Goal: Download file/media

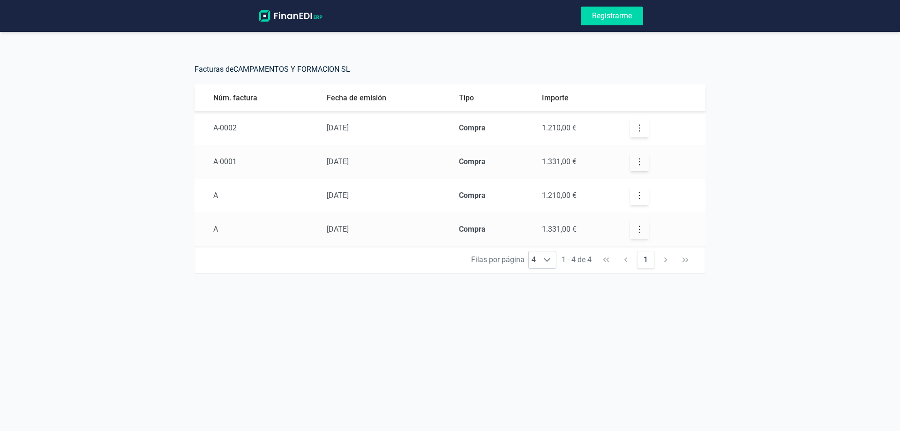
click at [308, 16] on img at bounding box center [290, 15] width 67 height 11
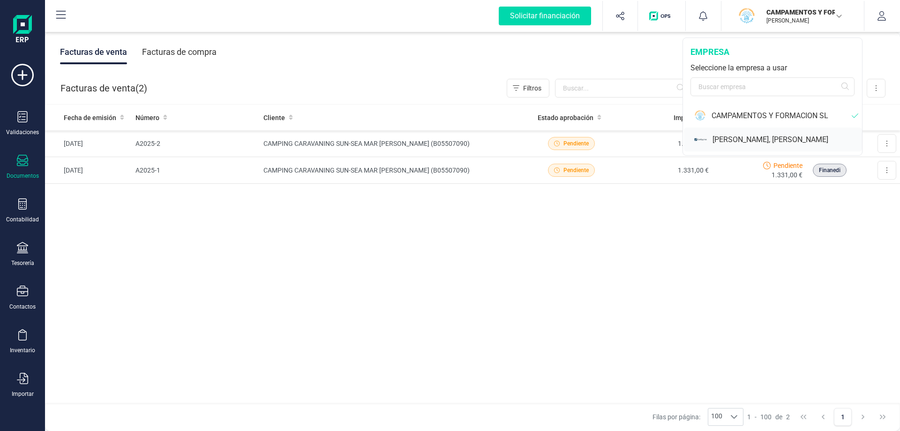
click at [764, 139] on div "JIMÉNEZ SÁNCHEZ, ABEL JESUS" at bounding box center [786, 139] width 149 height 11
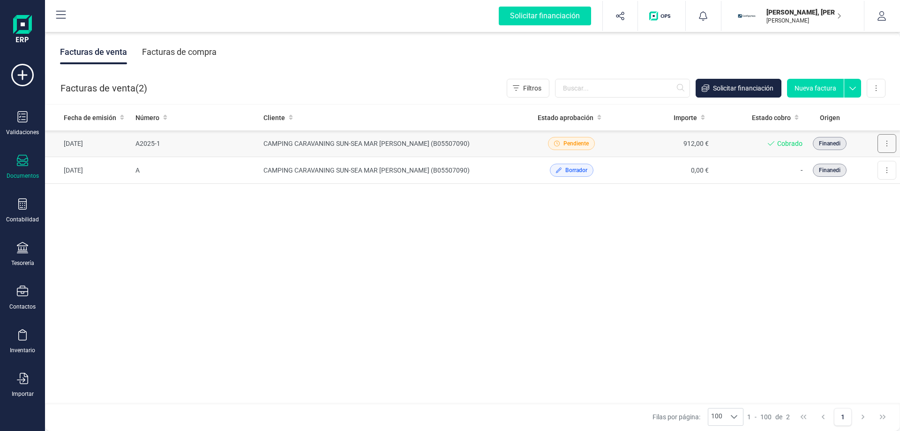
click at [883, 140] on button at bounding box center [886, 143] width 19 height 19
click at [834, 163] on span "Descargar documento" at bounding box center [846, 166] width 65 height 9
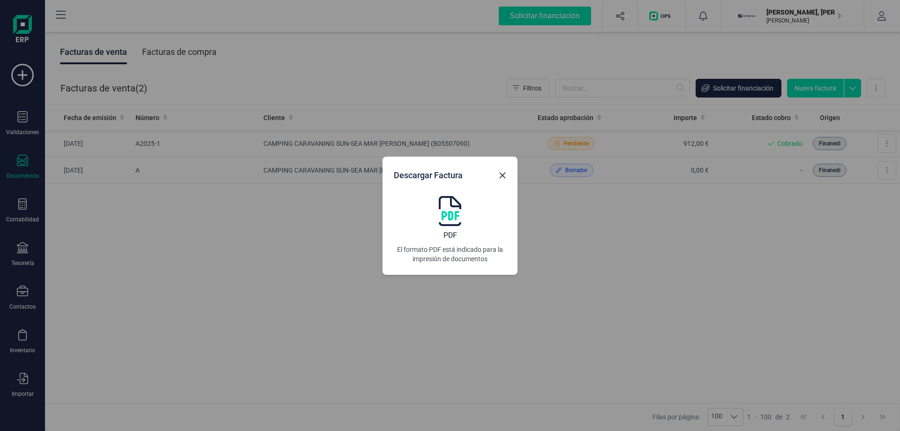
click at [448, 222] on img at bounding box center [450, 211] width 22 height 30
